Goal: Task Accomplishment & Management: Use online tool/utility

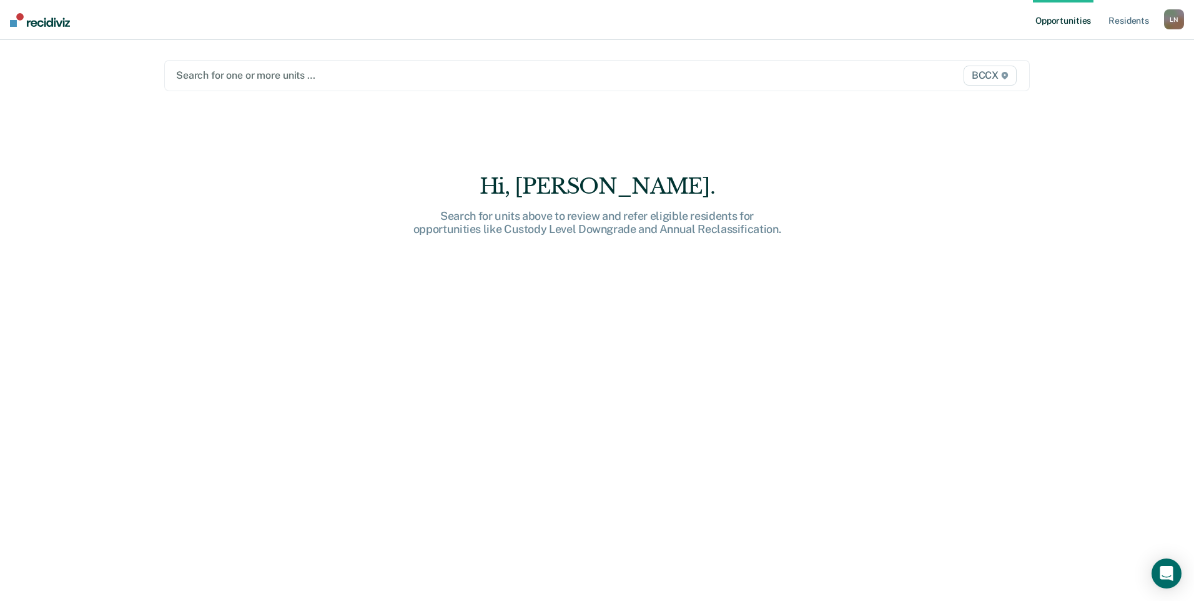
click at [237, 77] on div at bounding box center [470, 75] width 588 height 14
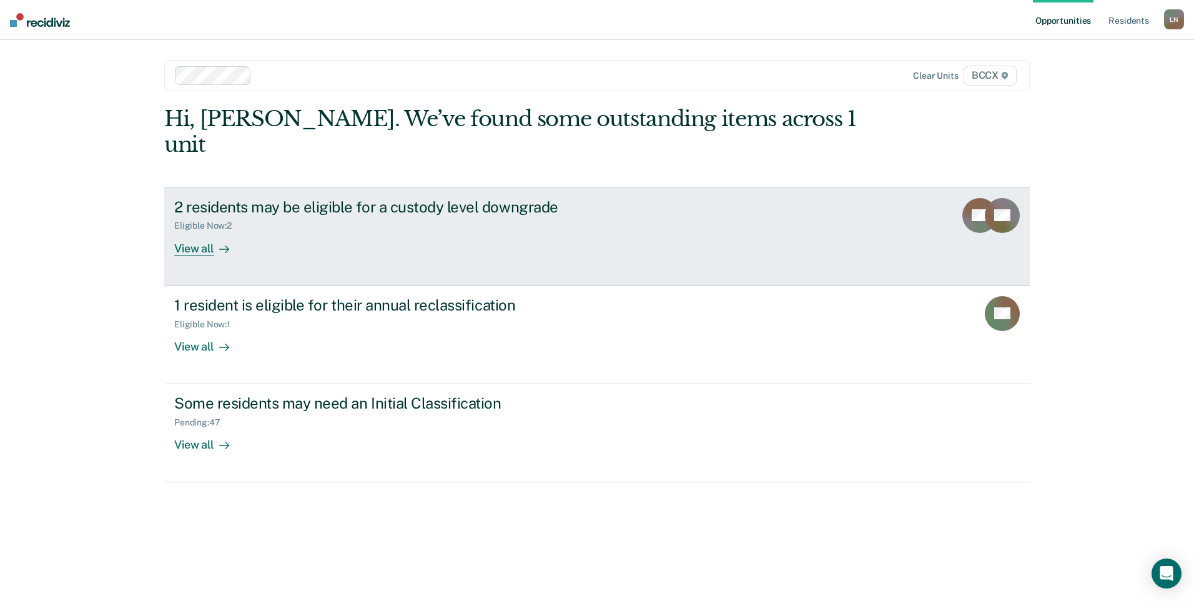
click at [194, 231] on div "View all" at bounding box center [209, 243] width 70 height 24
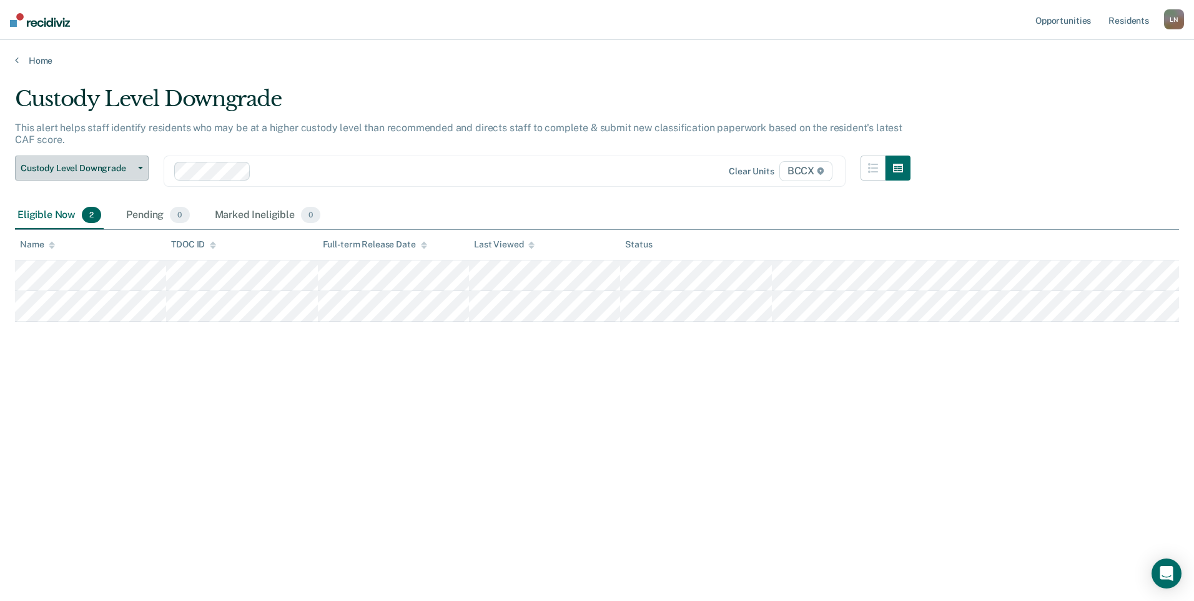
click at [103, 169] on span "Custody Level Downgrade" at bounding box center [77, 168] width 112 height 11
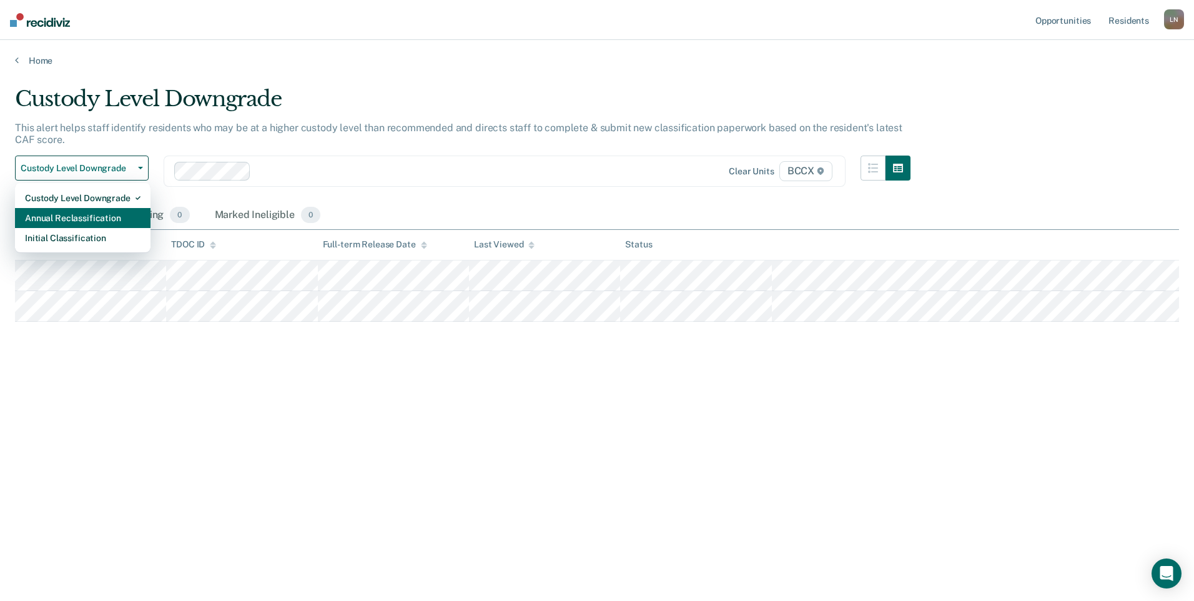
click at [104, 208] on div "Annual Reclassification" at bounding box center [83, 218] width 116 height 20
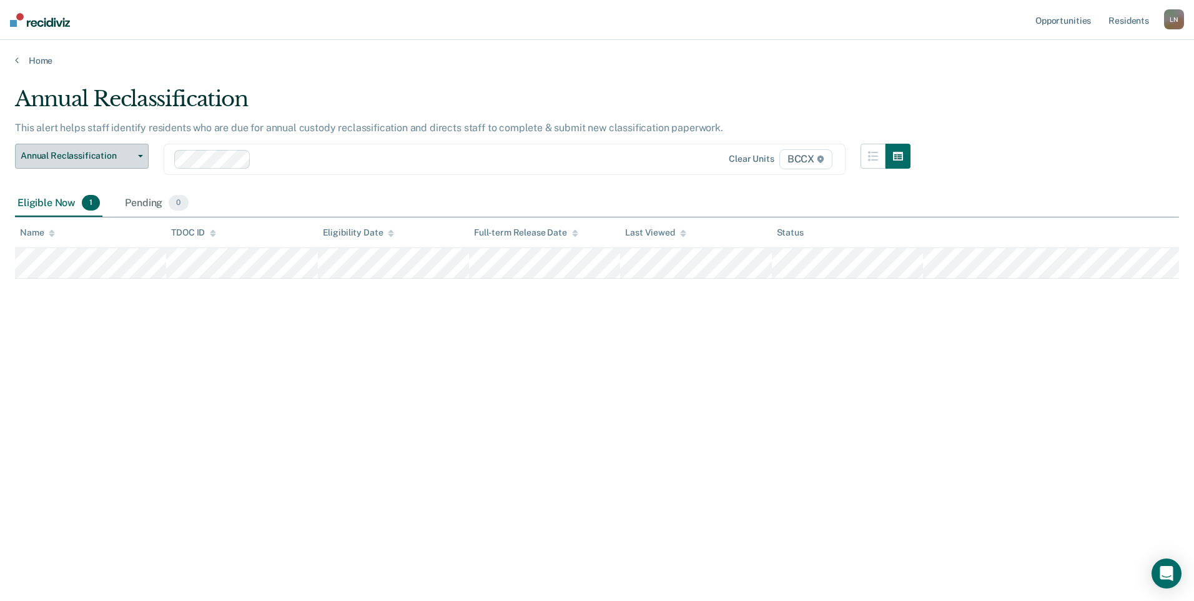
click at [94, 151] on span "Annual Reclassification" at bounding box center [77, 156] width 112 height 11
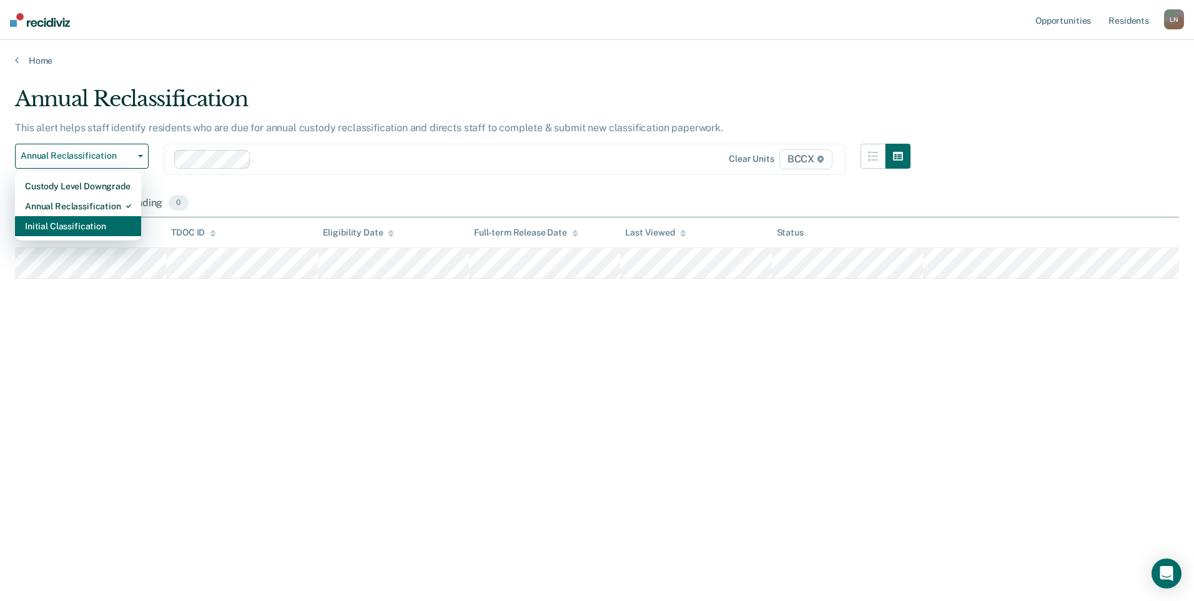
click at [88, 225] on div "Initial Classification" at bounding box center [78, 226] width 106 height 20
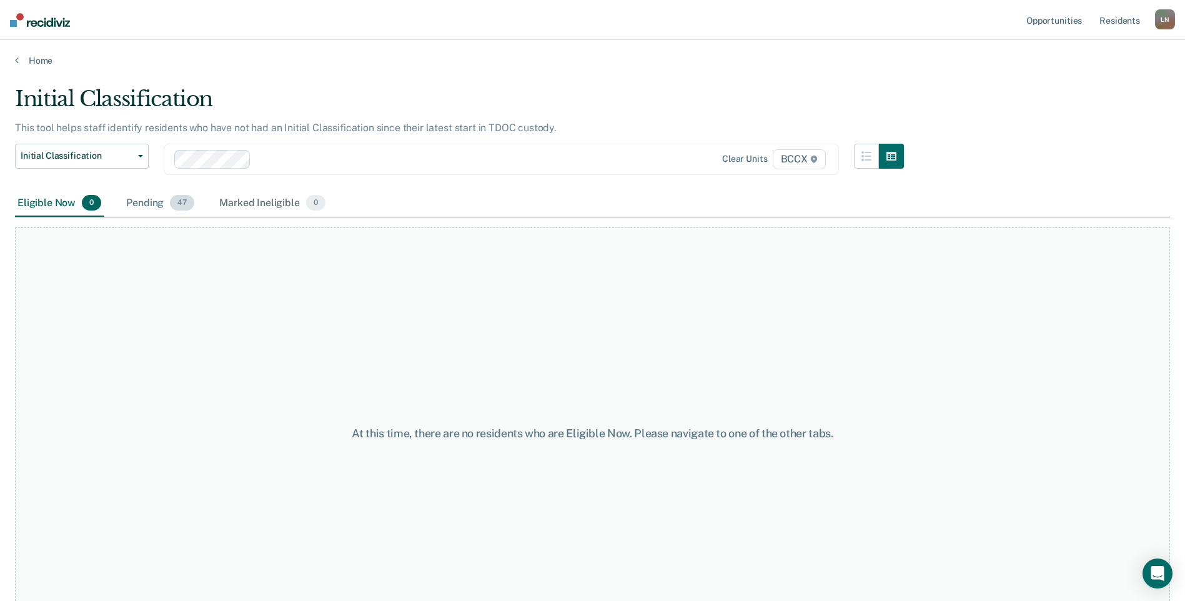
click at [146, 205] on div "Pending 47" at bounding box center [160, 203] width 73 height 27
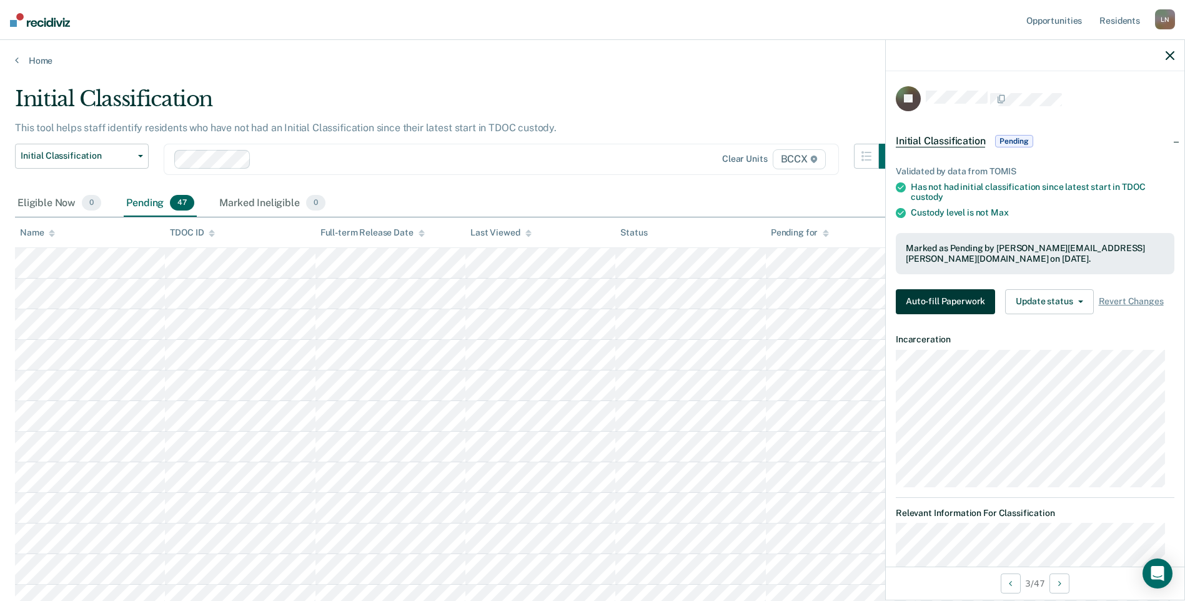
click at [931, 308] on button "Auto-fill Paperwork" at bounding box center [945, 301] width 99 height 25
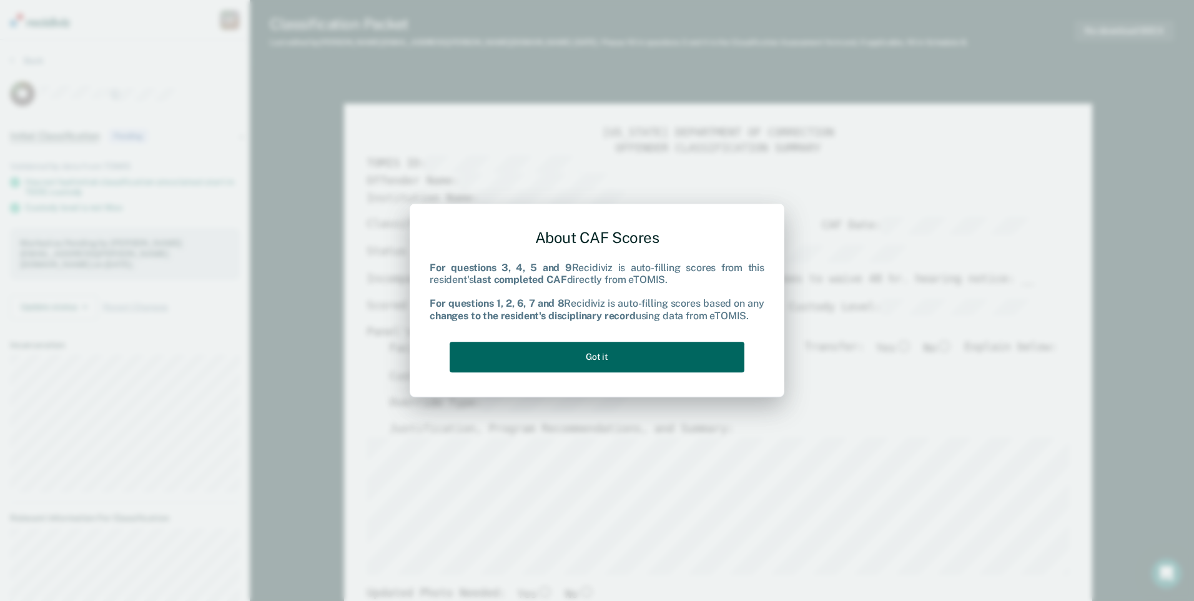
click at [630, 356] on button "Got it" at bounding box center [597, 357] width 295 height 31
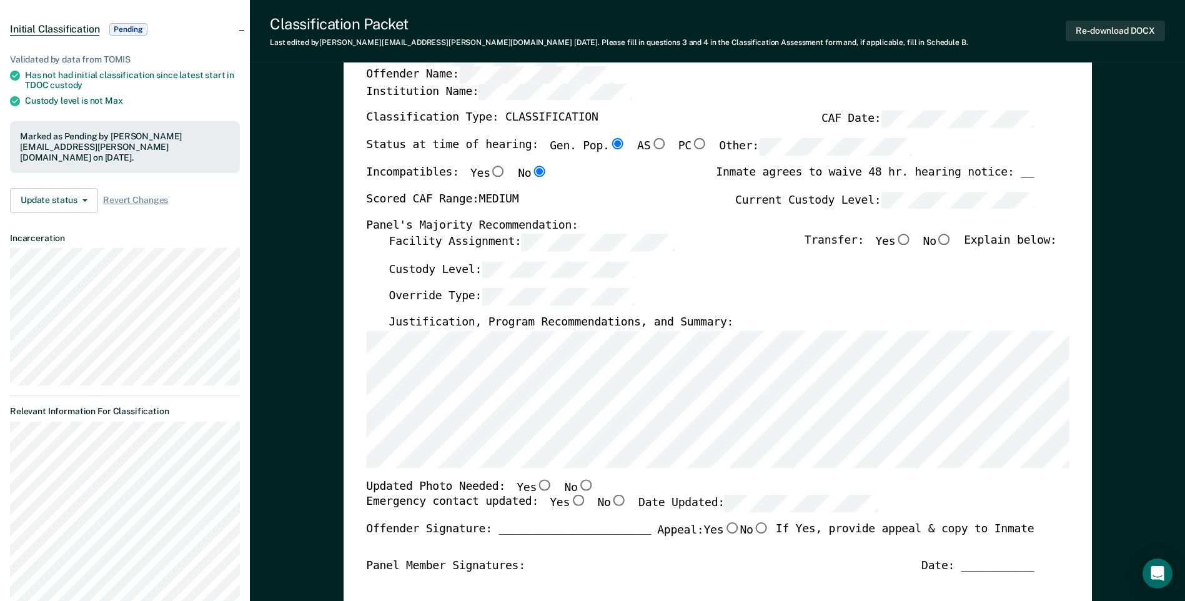
scroll to position [125, 0]
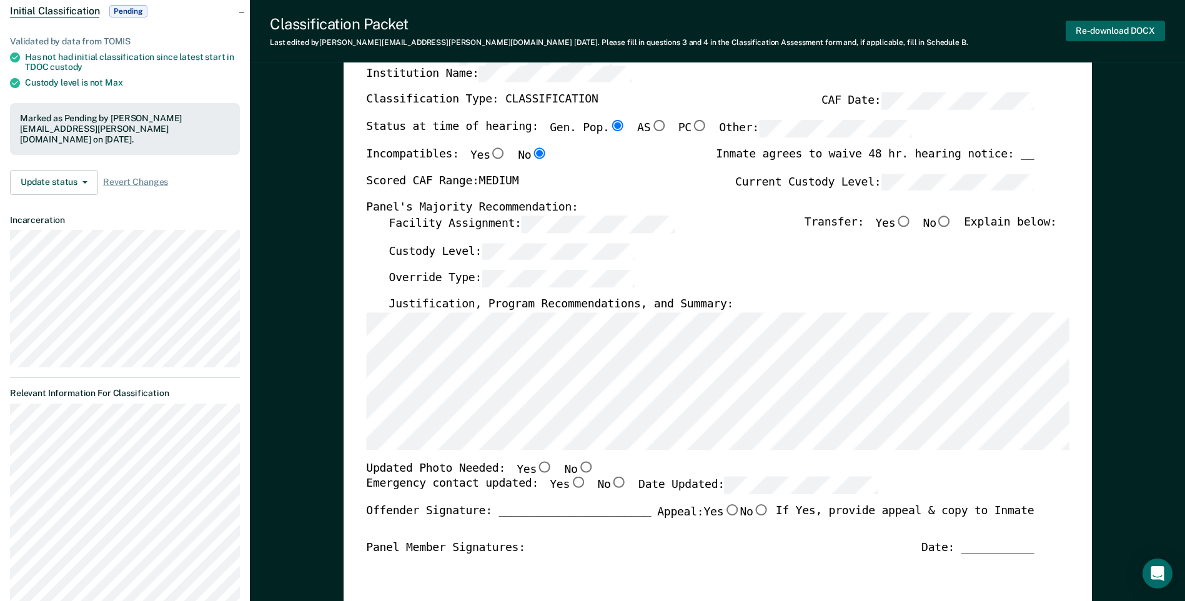
click at [1078, 26] on button "Re-download DOCX" at bounding box center [1114, 31] width 99 height 21
type textarea "x"
